Goal: Information Seeking & Learning: Learn about a topic

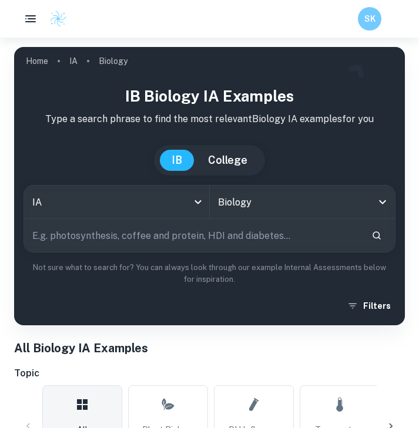
scroll to position [2517, 0]
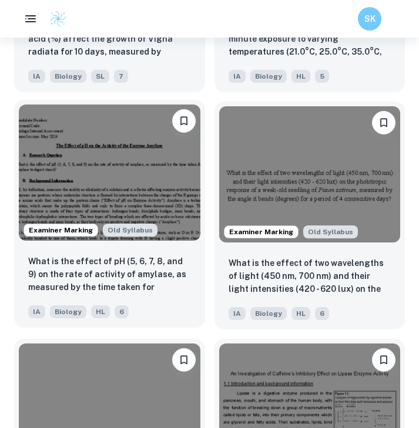
click at [137, 132] on img at bounding box center [110, 173] width 182 height 136
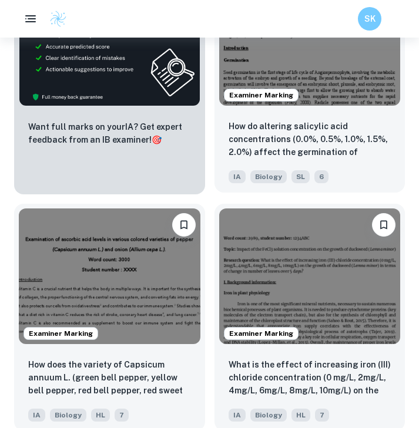
scroll to position [824, 0]
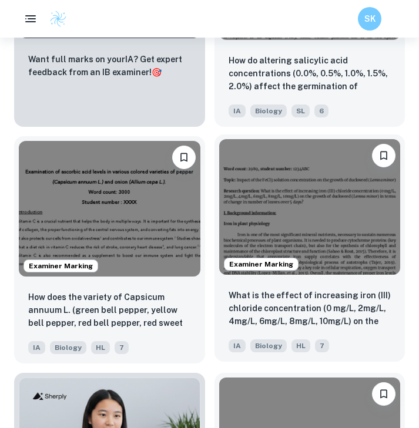
click at [267, 191] on img at bounding box center [310, 207] width 182 height 136
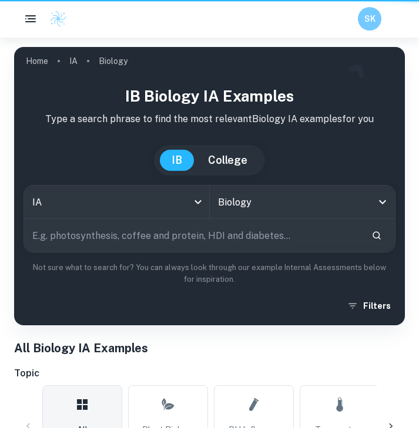
scroll to position [824, 0]
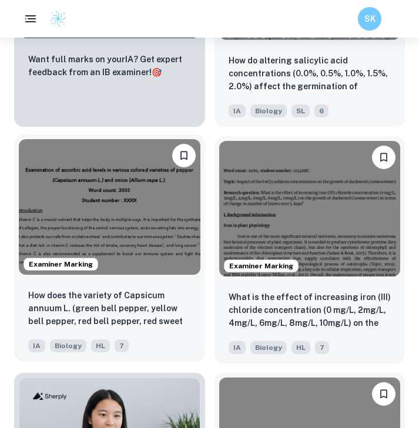
click at [129, 255] on img at bounding box center [110, 207] width 182 height 136
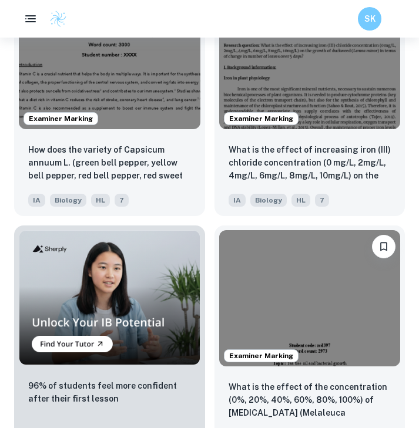
scroll to position [1150, 0]
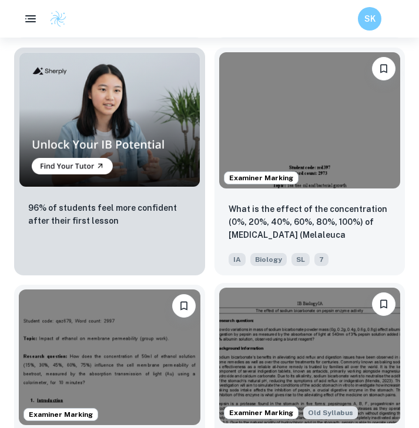
click at [266, 323] on img at bounding box center [310, 356] width 182 height 136
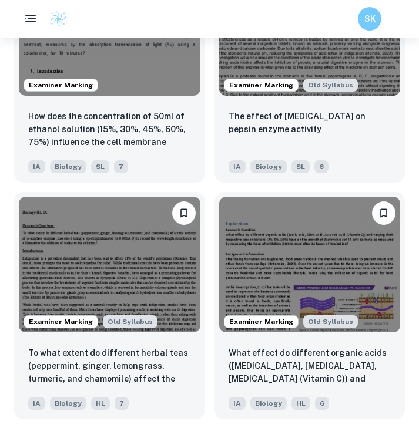
scroll to position [1438, 0]
